Goal: Answer question/provide support: Share knowledge or assist other users

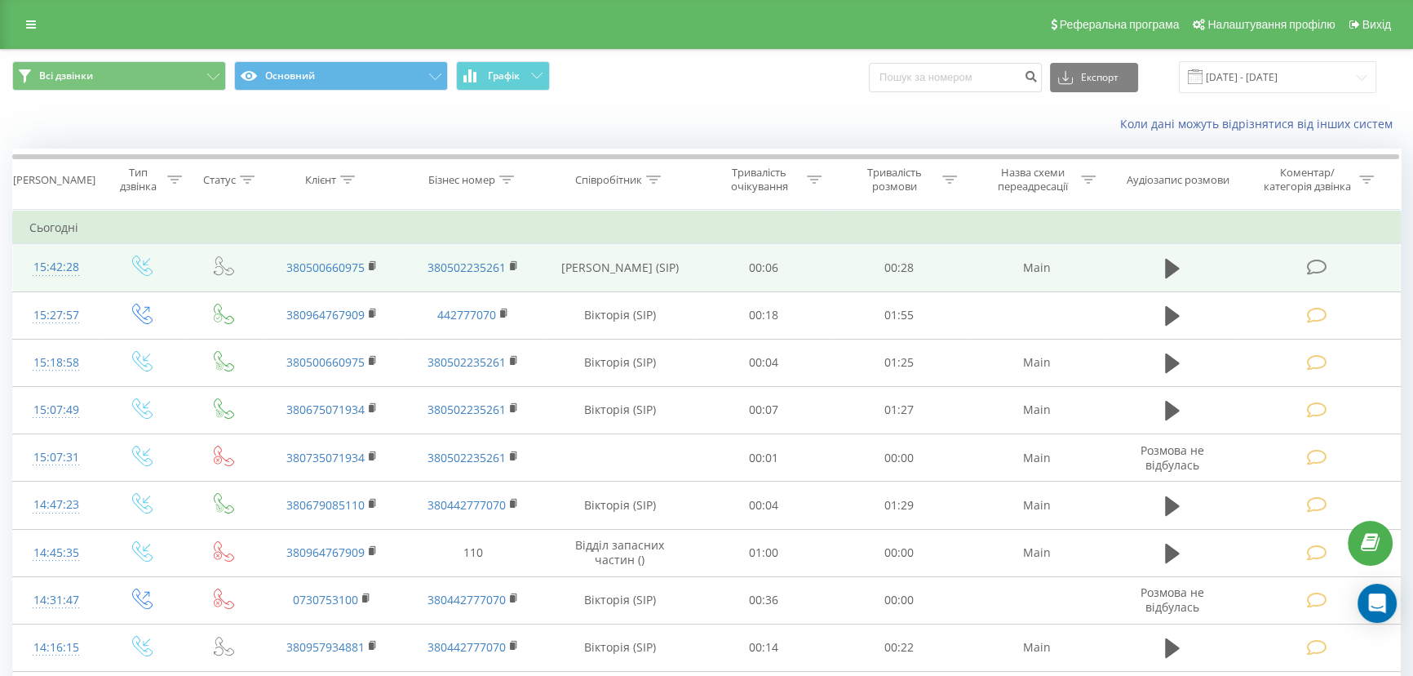
click at [1320, 272] on icon at bounding box center [1317, 267] width 20 height 17
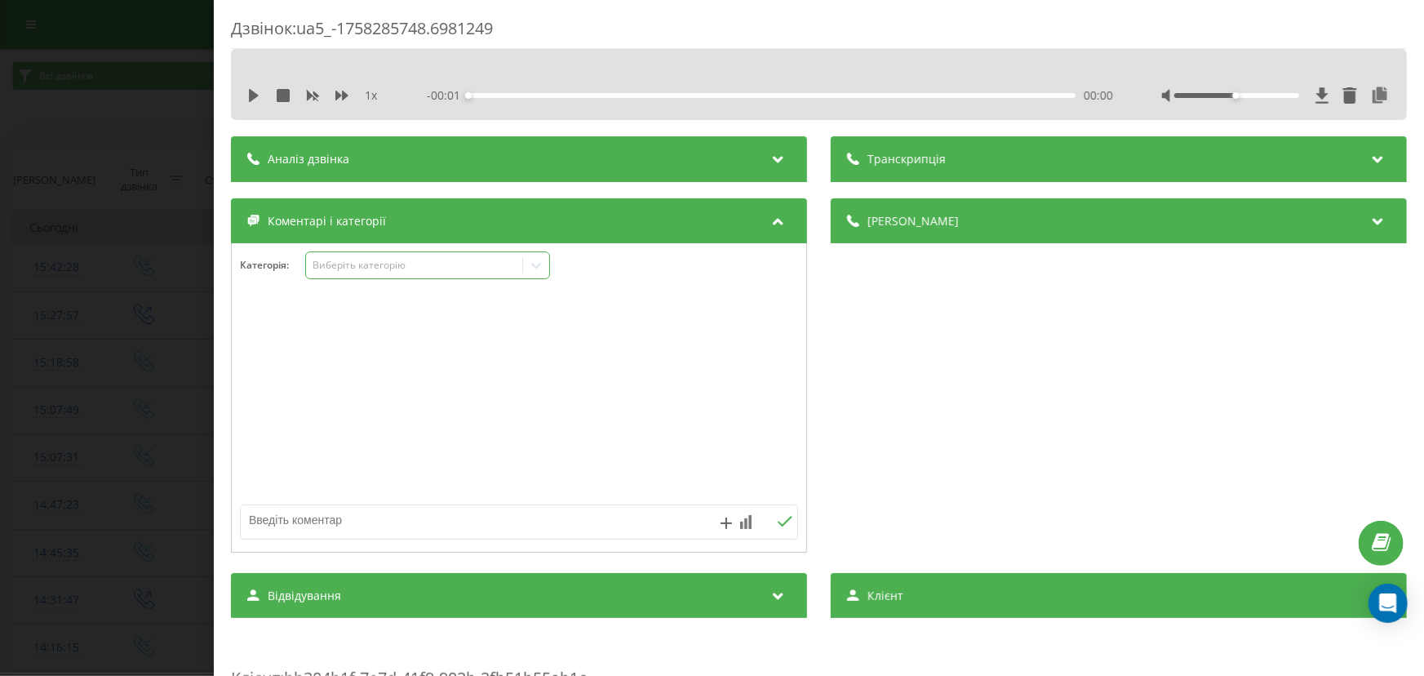
click at [375, 261] on div "Виберіть категорію" at bounding box center [414, 265] width 204 height 13
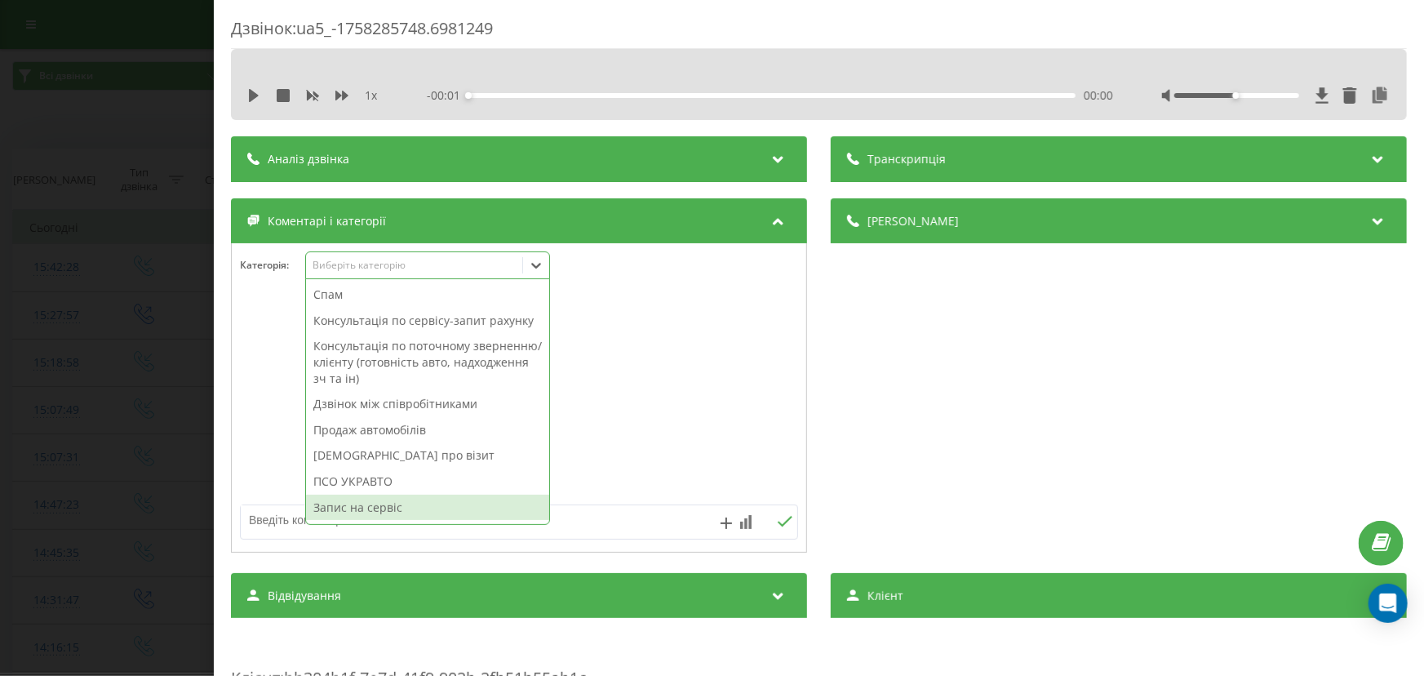
scroll to position [194, 0]
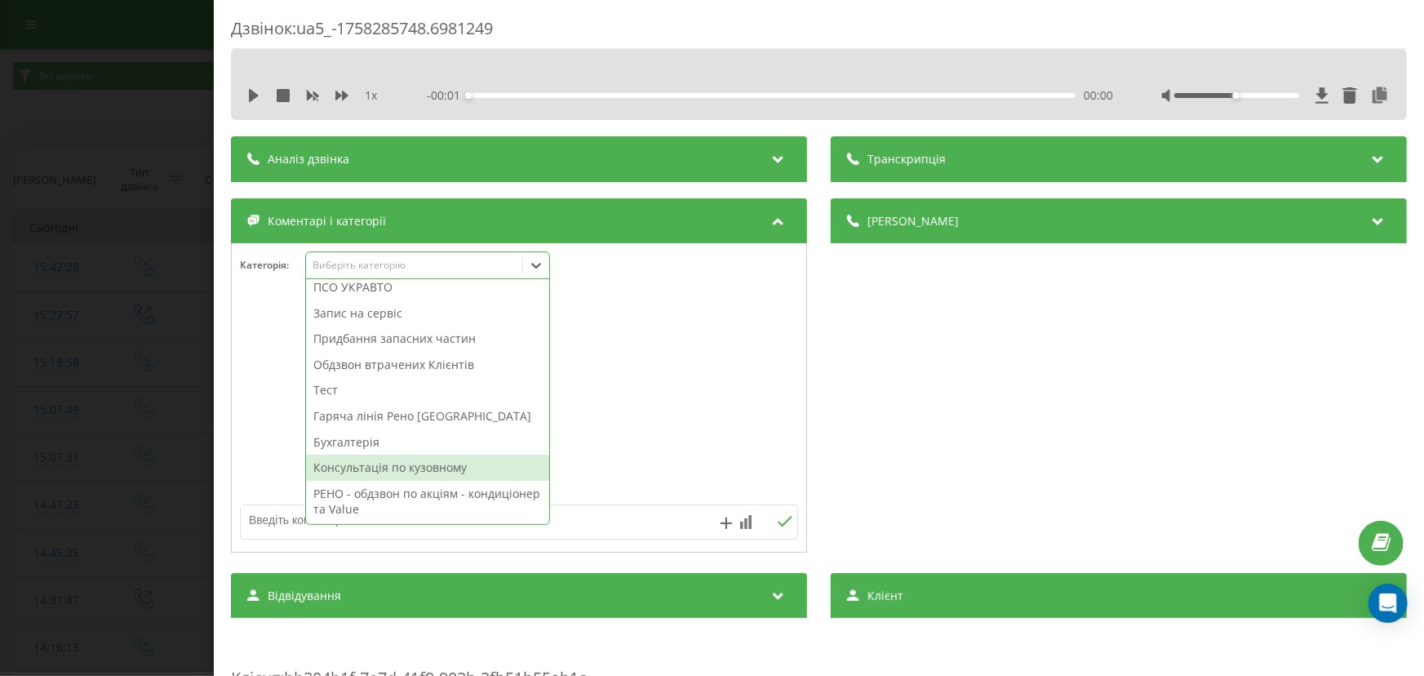
click at [403, 471] on div "Консультація по кузовному" at bounding box center [427, 468] width 243 height 26
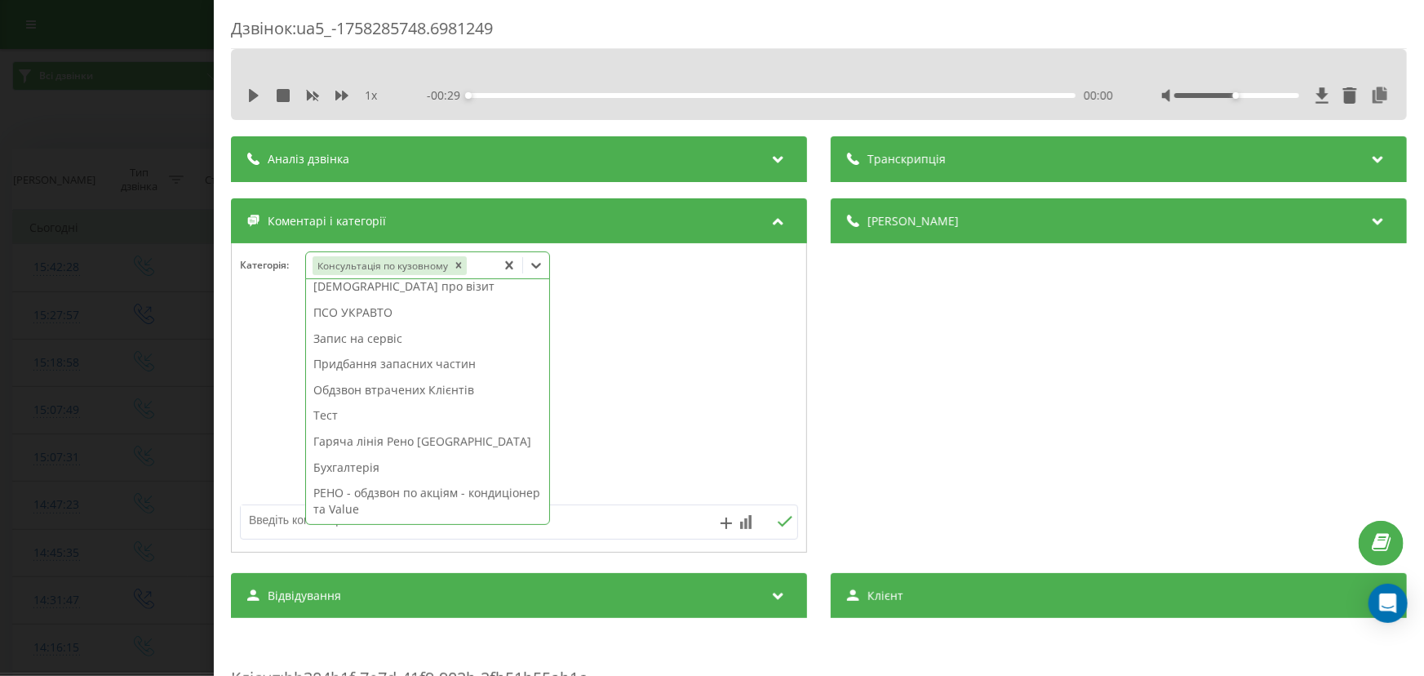
click at [255, 517] on textarea at bounding box center [464, 519] width 446 height 29
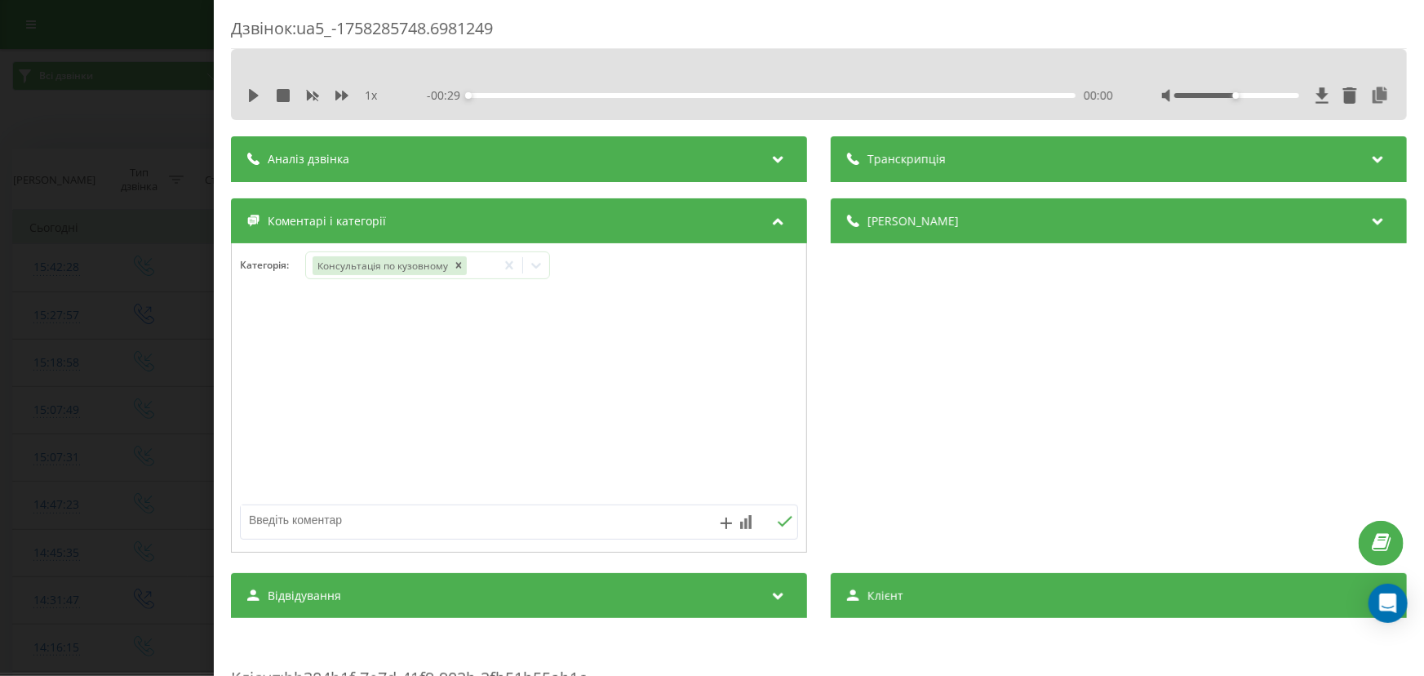
paste textarea "Кл – Дмитро № - 380500660975 А\м – нісан рог, 2018р, 2.5 варіатор Питання: хоче…"
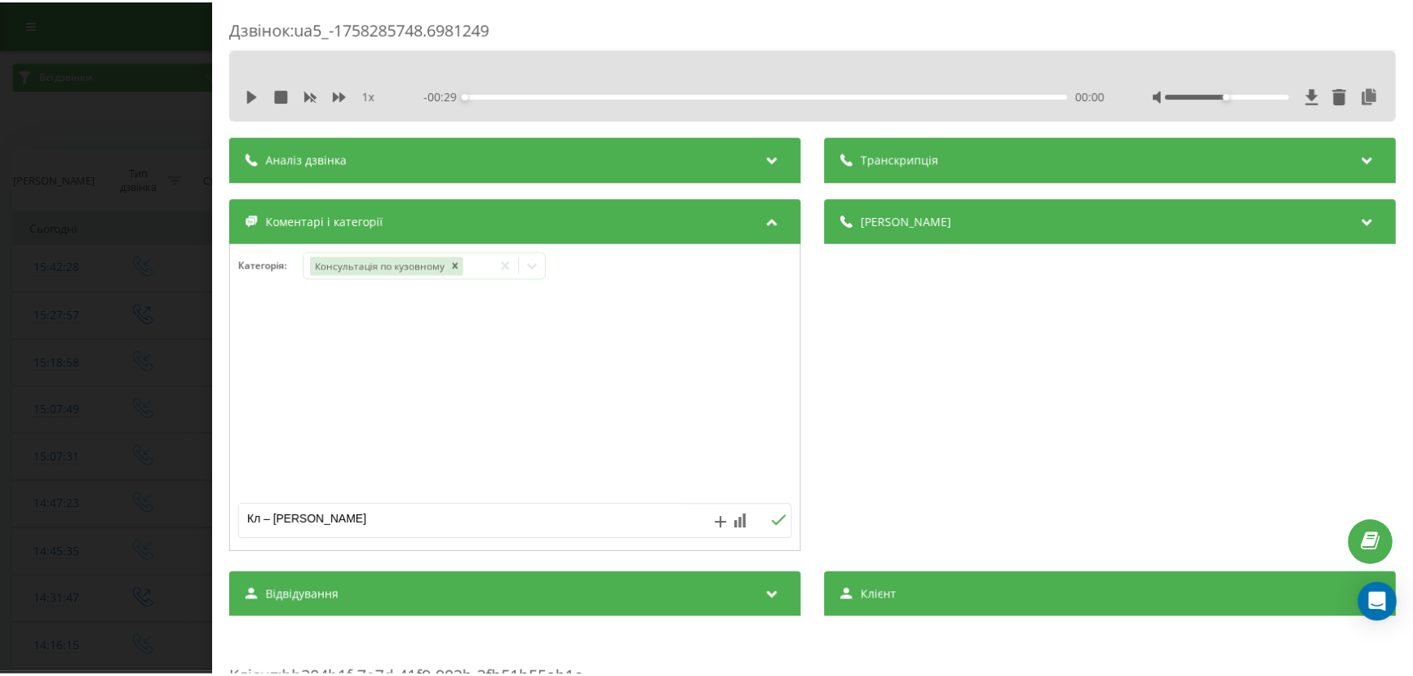
scroll to position [83, 0]
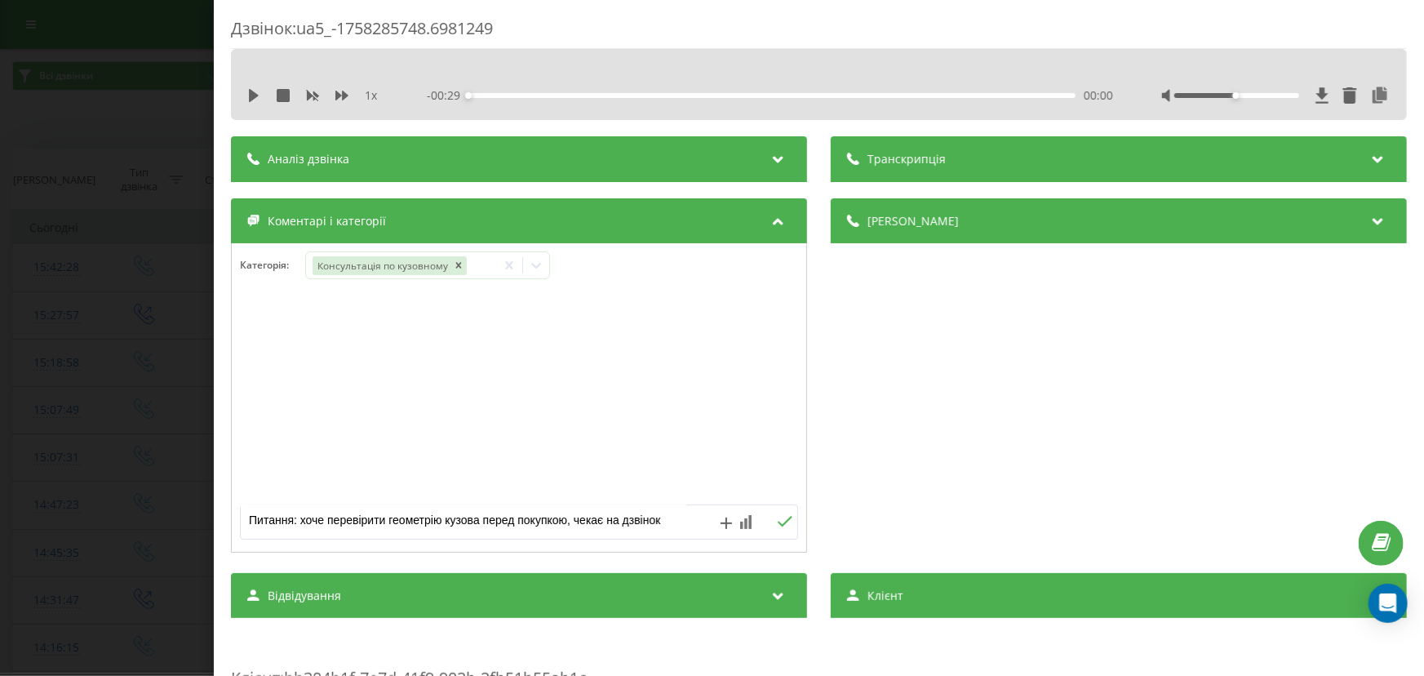
type textarea "Кл – Дмитро № - 380500660975 А\м – нісан рог, 2018р, 2.5 варіатор Питання: хоче…"
click at [779, 523] on icon at bounding box center [785, 521] width 15 height 11
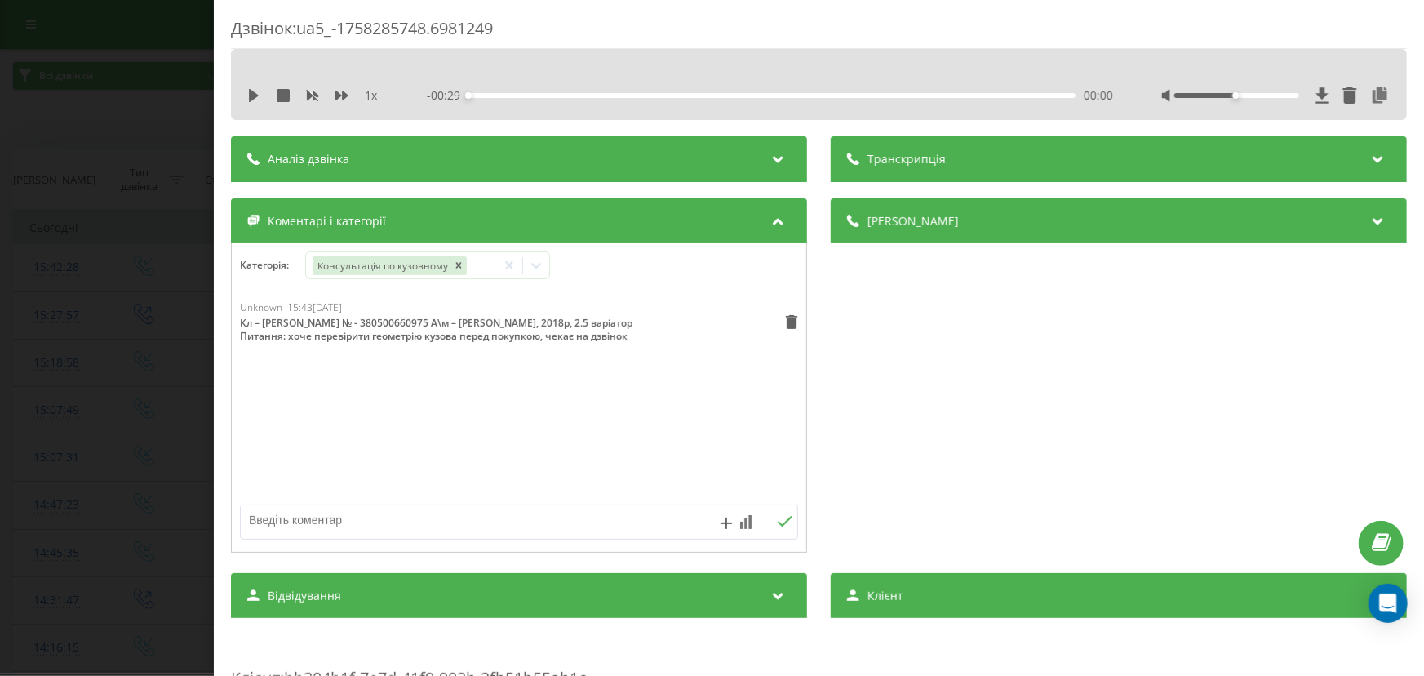
click at [131, 353] on div "Дзвінок : ua5_-1758285748.6981249 1 x - 00:29 00:00 00:00 Транскрипція Для AI-а…" at bounding box center [712, 338] width 1424 height 676
